Goal: Find specific page/section: Find specific page/section

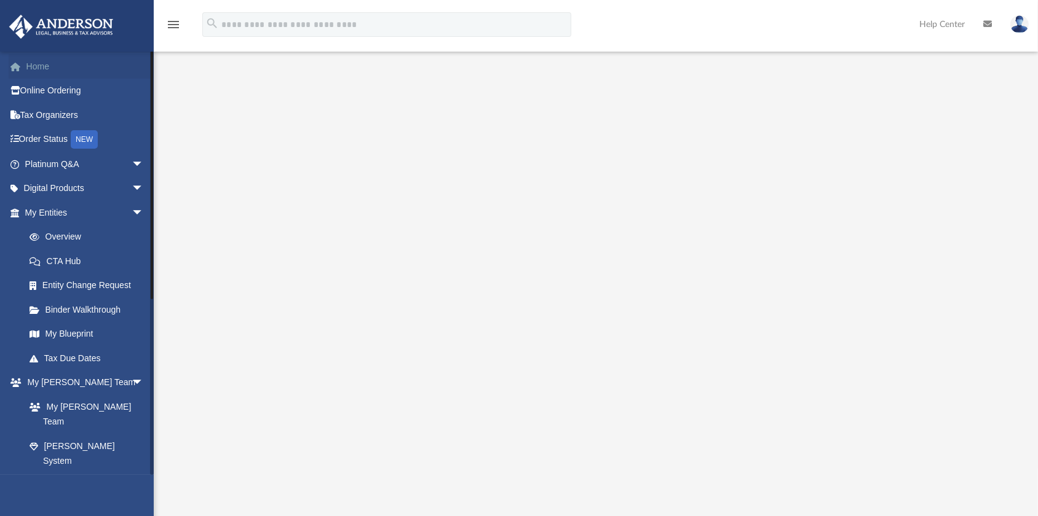
click at [51, 69] on link "Home" at bounding box center [86, 66] width 154 height 25
click at [45, 69] on link "Home" at bounding box center [86, 66] width 154 height 25
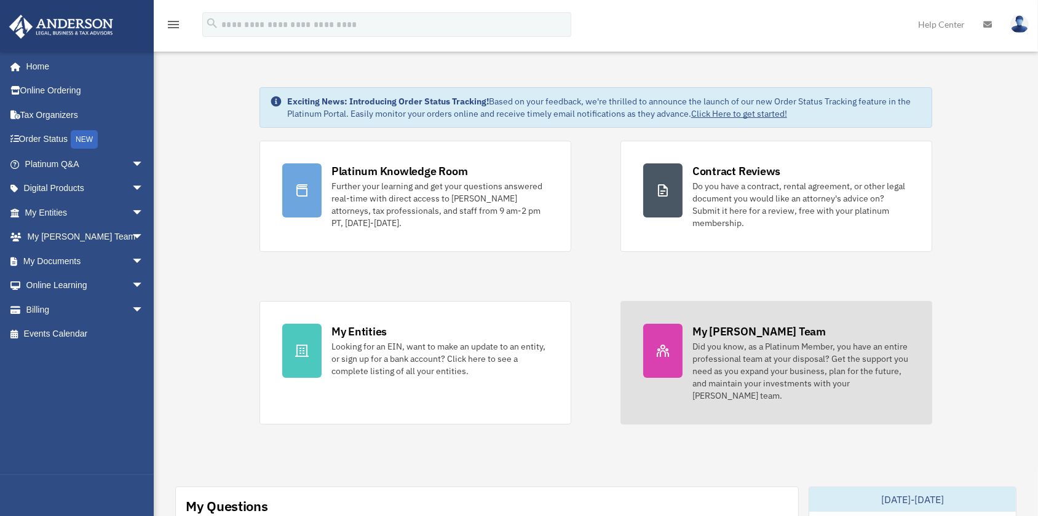
click at [732, 332] on div "My [PERSON_NAME] Team" at bounding box center [758, 331] width 133 height 15
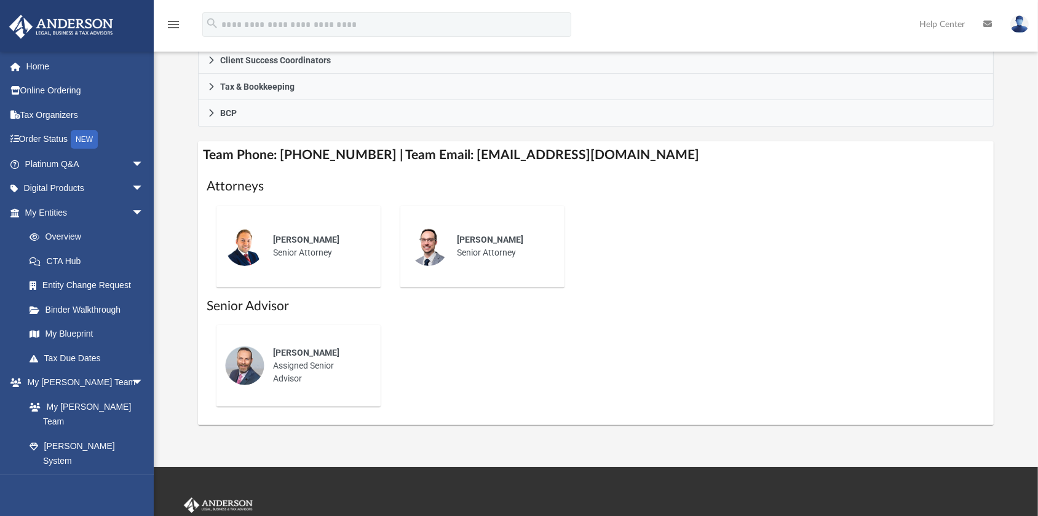
scroll to position [387, 0]
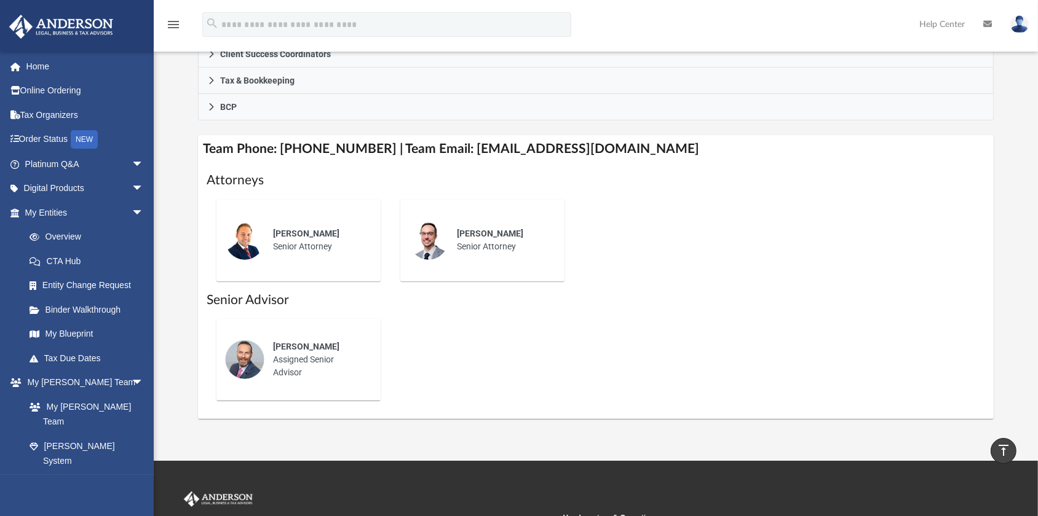
click at [320, 352] on span "Corey Posgay" at bounding box center [306, 347] width 66 height 10
